Goal: Task Accomplishment & Management: Manage account settings

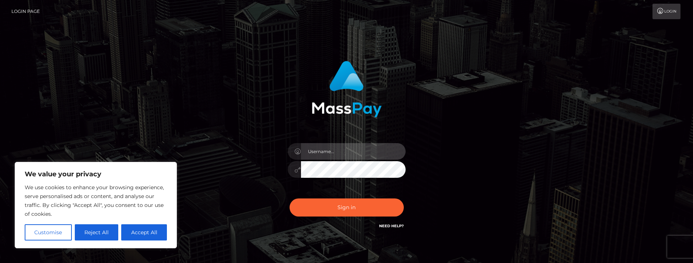
click at [323, 152] on input "text" at bounding box center [353, 151] width 105 height 17
type input "hollytakesall2@gmail.com"
click at [289, 198] on button "Sign in" at bounding box center [346, 207] width 114 height 18
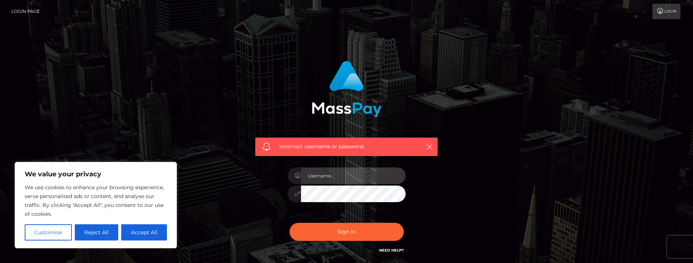
click at [351, 176] on input "text" at bounding box center [353, 175] width 105 height 17
type input "[EMAIL_ADDRESS][DOMAIN_NAME]"
click at [289, 222] on button "Sign in" at bounding box center [346, 231] width 114 height 18
click at [346, 175] on input "text" at bounding box center [353, 175] width 105 height 17
paste input "hollytakesall@gmail.com"
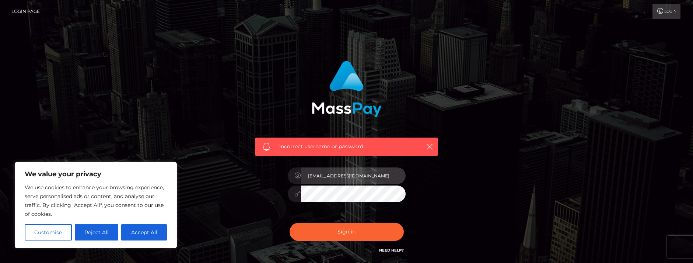
type input "hollytakesall@gmail.com"
click at [289, 222] on button "Sign in" at bounding box center [346, 231] width 114 height 18
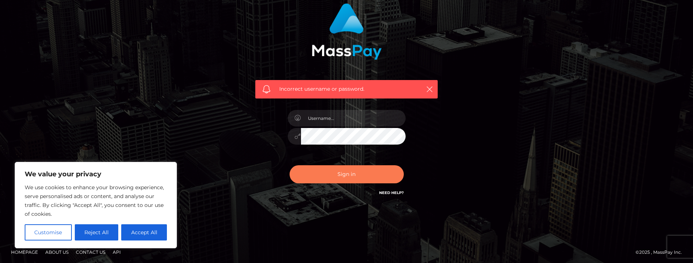
scroll to position [57, 0]
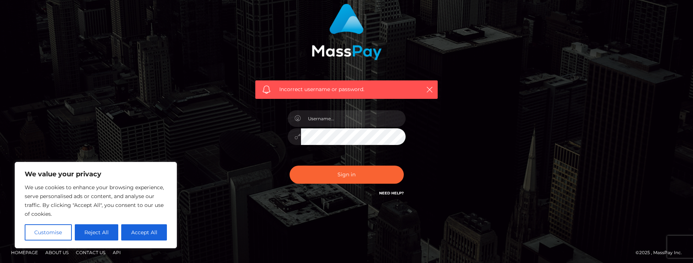
click at [391, 190] on link "Need Help?" at bounding box center [391, 192] width 25 height 5
click at [156, 228] on button "Accept All" at bounding box center [144, 232] width 46 height 16
checkbox input "true"
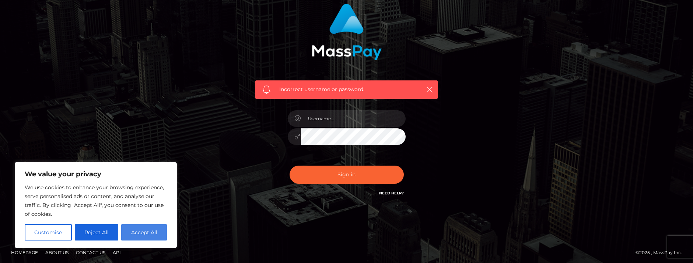
checkbox input "true"
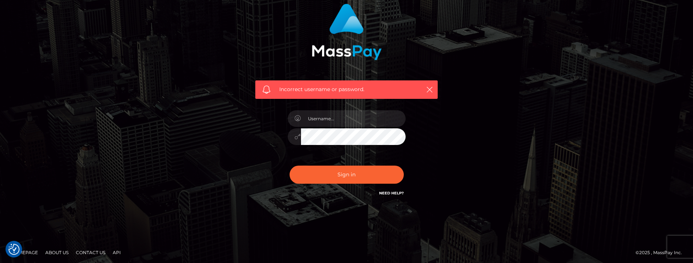
click at [395, 191] on link "Need Help?" at bounding box center [391, 192] width 25 height 5
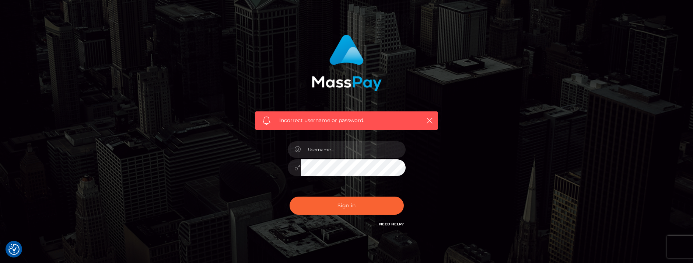
scroll to position [0, 0]
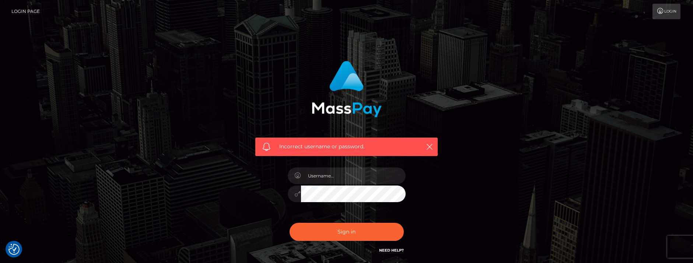
click at [671, 14] on link "Login" at bounding box center [666, 11] width 28 height 15
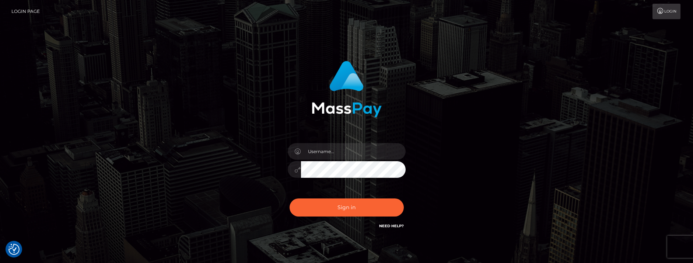
scroll to position [35, 0]
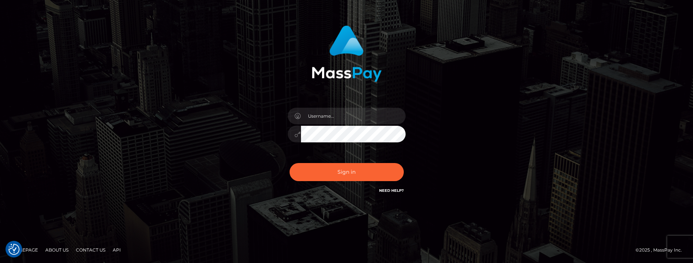
click at [389, 190] on link "Need Help?" at bounding box center [391, 190] width 25 height 5
click at [341, 119] on input "text" at bounding box center [353, 116] width 105 height 17
type input "[EMAIL_ADDRESS][DOMAIN_NAME]"
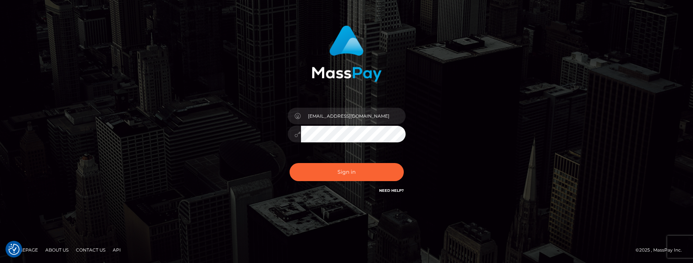
click at [289, 163] on button "Sign in" at bounding box center [346, 172] width 114 height 18
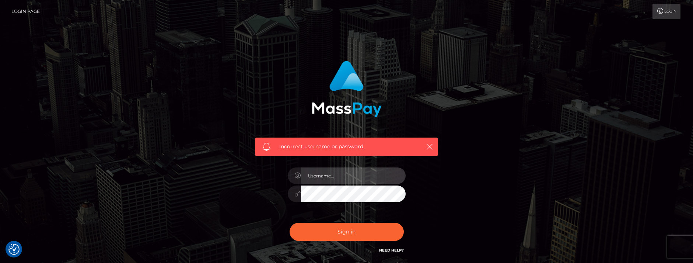
click at [327, 177] on input "text" at bounding box center [353, 175] width 105 height 17
paste input "[EMAIL_ADDRESS][DOMAIN_NAME]"
type input "[EMAIL_ADDRESS][DOMAIN_NAME]"
click at [289, 222] on button "Sign in" at bounding box center [346, 231] width 114 height 18
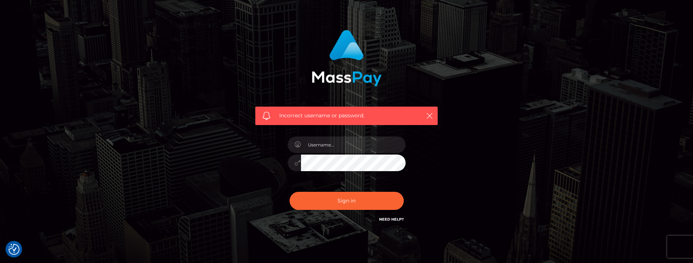
scroll to position [60, 0]
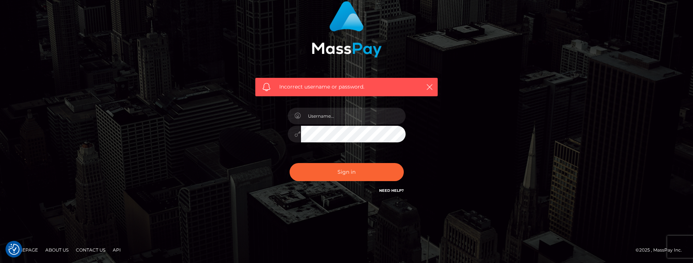
click at [387, 191] on link "Need Help?" at bounding box center [391, 190] width 25 height 5
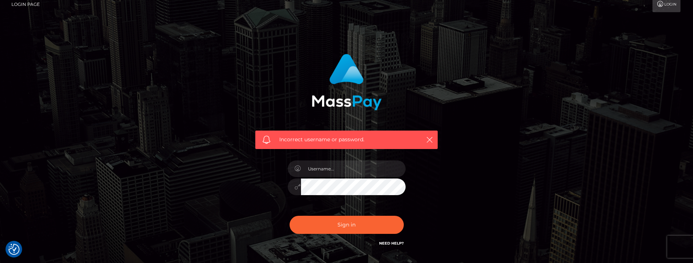
scroll to position [0, 0]
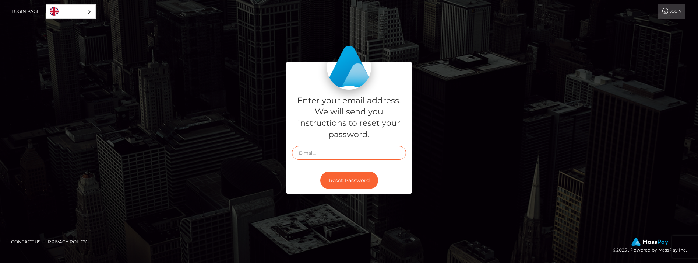
click at [322, 151] on input "text" at bounding box center [349, 153] width 114 height 14
type input "h"
paste input "[EMAIL_ADDRESS][DOMAIN_NAME]"
type input "[EMAIL_ADDRESS][DOMAIN_NAME]"
click at [331, 177] on button "Reset Password" at bounding box center [349, 180] width 58 height 18
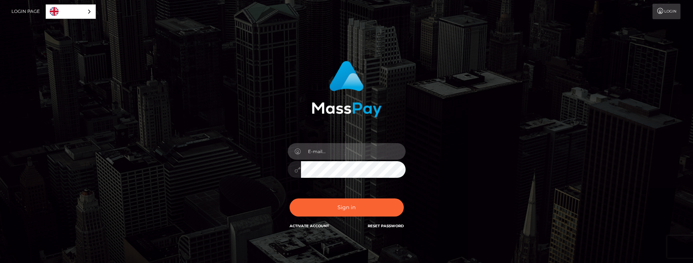
click at [327, 149] on input "email" at bounding box center [353, 151] width 105 height 17
paste input "[EMAIL_ADDRESS][DOMAIN_NAME]"
type input "[EMAIL_ADDRESS][DOMAIN_NAME]"
click at [289, 198] on button "Sign in" at bounding box center [346, 207] width 114 height 18
